Goal: Information Seeking & Learning: Check status

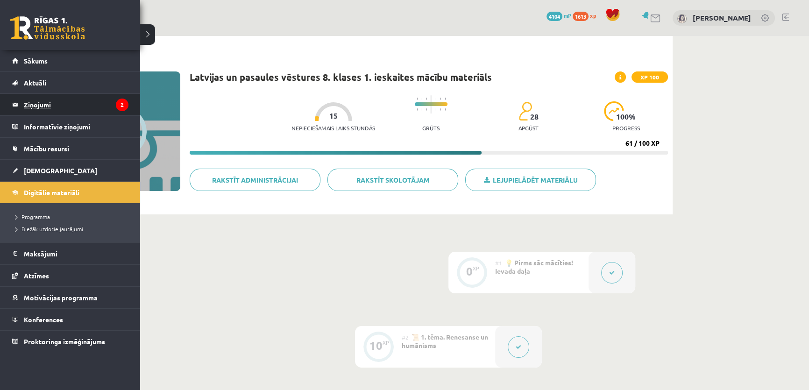
click at [35, 106] on legend "Ziņojumi 2" at bounding box center [76, 104] width 105 height 21
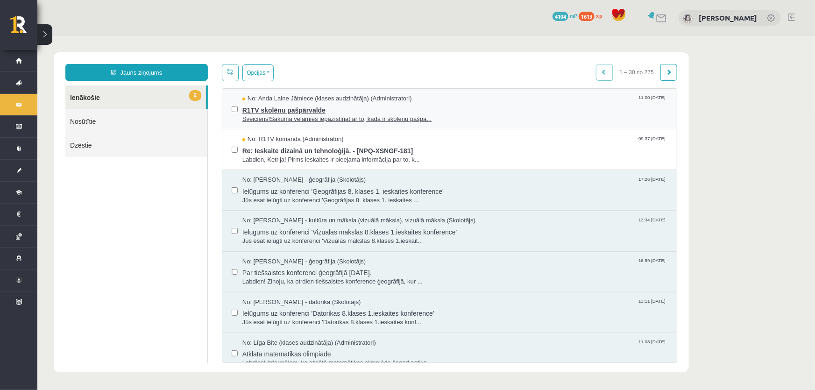
click at [399, 116] on span "Sveiciens!Sākumā vēlamies iepazīstināt ar to, kāda ir skolēnu pašpā..." at bounding box center [454, 118] width 425 height 9
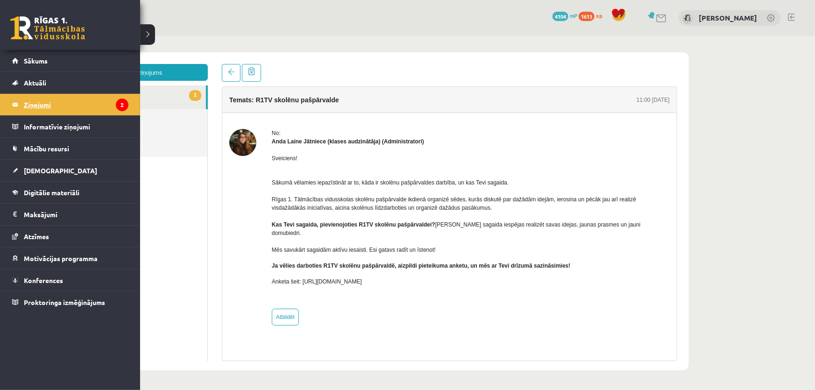
click at [59, 107] on legend "Ziņojumi 2" at bounding box center [76, 104] width 105 height 21
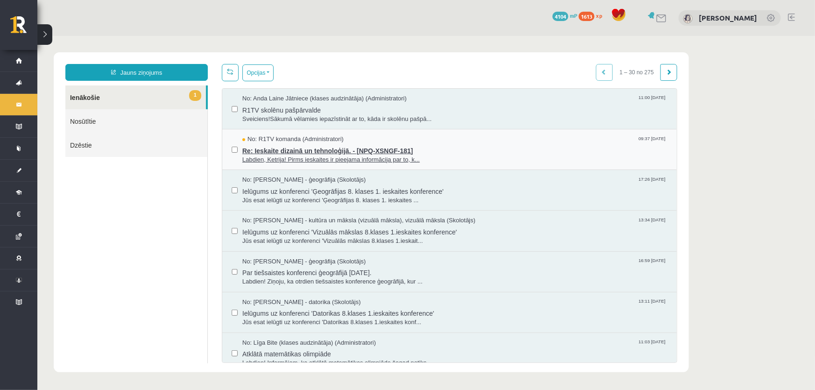
click at [426, 139] on div "No: R1TV komanda (Administratori) 09:37 [DATE]" at bounding box center [454, 139] width 425 height 9
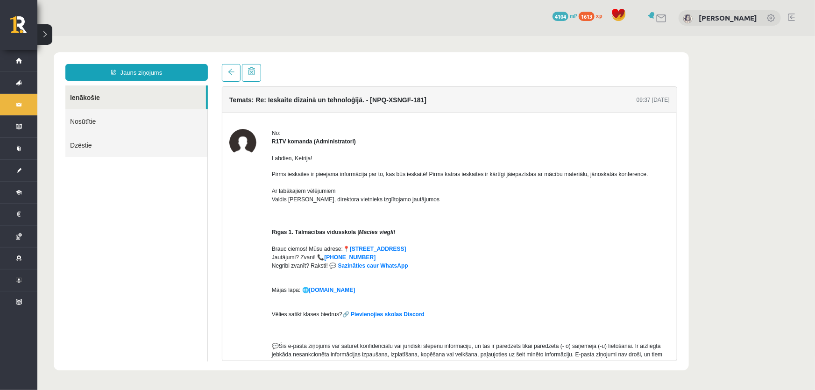
click at [81, 114] on link "Nosūtītie" at bounding box center [136, 121] width 142 height 24
click at [96, 116] on link "Nosūtītie" at bounding box center [136, 121] width 142 height 24
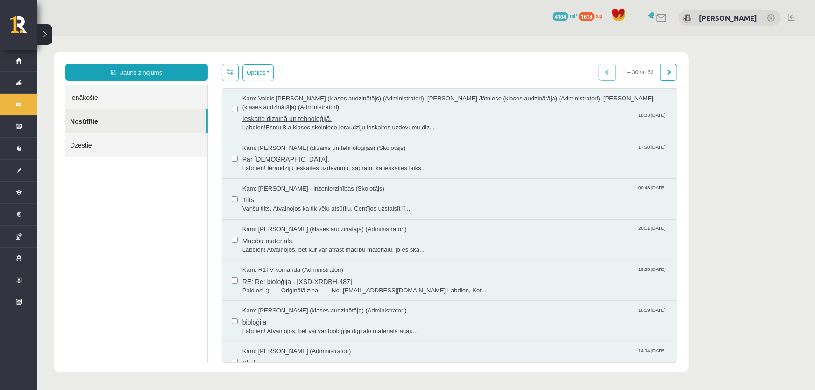
click at [370, 110] on span "Kam: Valdis [PERSON_NAME] (klases audzinātājs) (Administratori), [PERSON_NAME] …" at bounding box center [454, 102] width 425 height 17
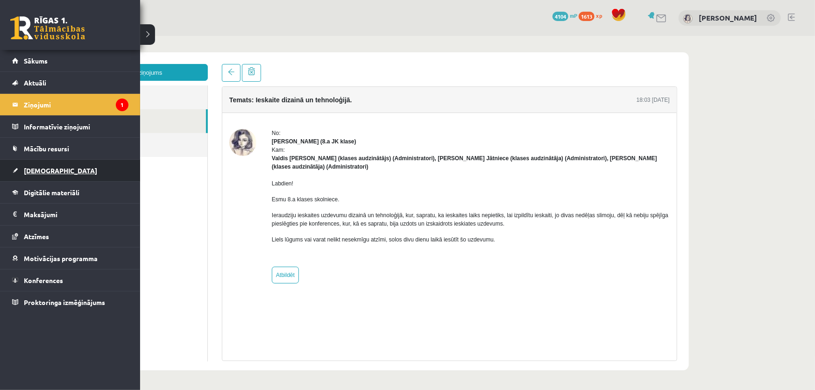
click at [70, 173] on link "[DEMOGRAPHIC_DATA]" at bounding box center [70, 170] width 116 height 21
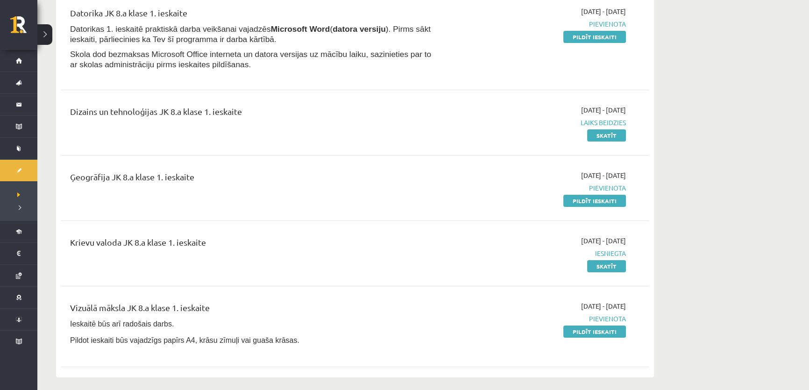
click at [360, 256] on div "Krievu valoda JK 8.a klase 1. ieskaite" at bounding box center [253, 253] width 380 height 35
